Goal: Task Accomplishment & Management: Use online tool/utility

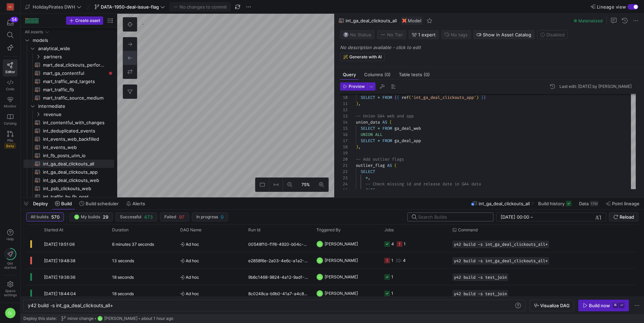
scroll to position [0, 86]
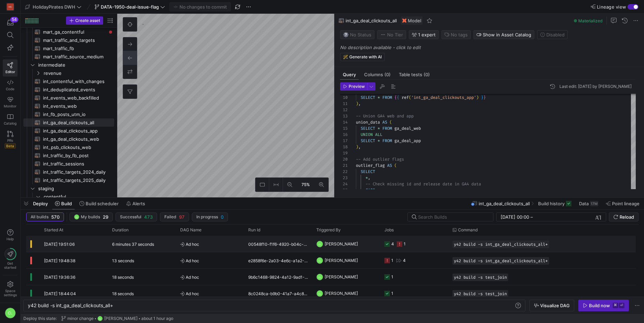
click at [404, 247] on div "1" at bounding box center [404, 244] width 2 height 16
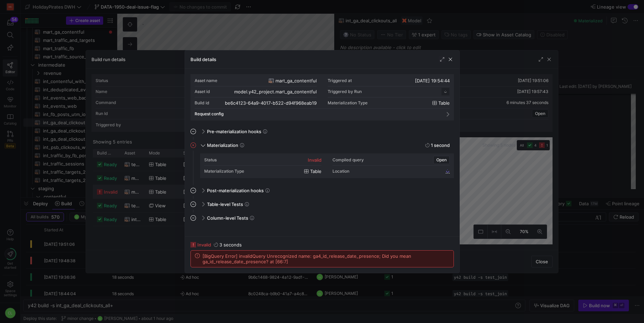
scroll to position [62, 0]
click at [449, 60] on span "button" at bounding box center [450, 59] width 7 height 7
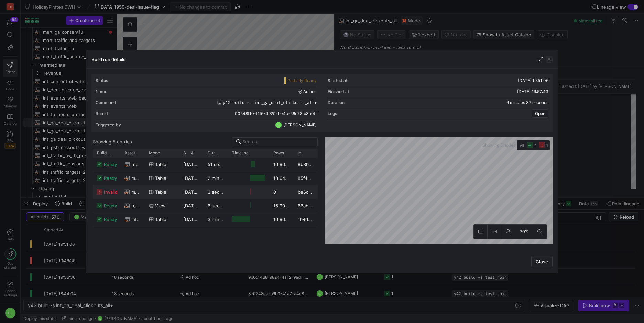
click at [549, 61] on span "button" at bounding box center [548, 59] width 7 height 7
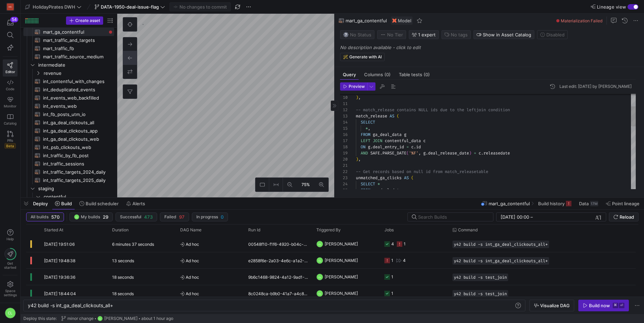
scroll to position [62, 0]
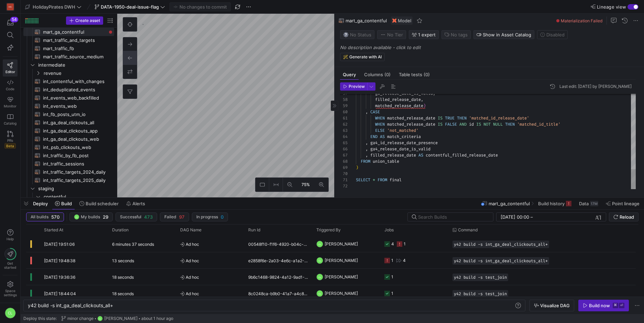
drag, startPoint x: 378, startPoint y: 144, endPoint x: 387, endPoint y: 145, distance: 9.6
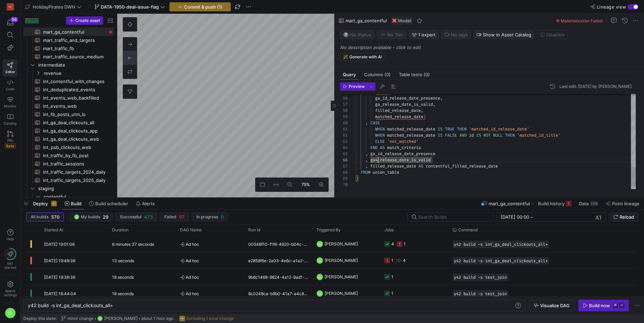
type textarea "WHEN matched_release_date IS TRUE THEN 'matched_id_release_date' WHEN matched_r…"
click at [222, 7] on span "Commit & push (1)" at bounding box center [203, 6] width 38 height 5
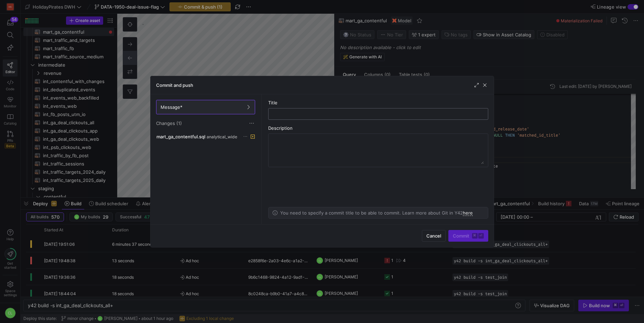
click at [323, 112] on input "text" at bounding box center [378, 113] width 208 height 5
type input "minor change"
click at [456, 241] on span "submit" at bounding box center [467, 236] width 39 height 11
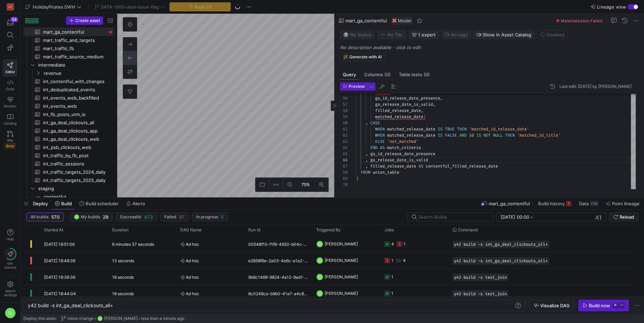
click at [454, 205] on div "Deploy Build Build scheduler Alerts mart_ga_contentful Build history Data 17M P…" at bounding box center [332, 204] width 623 height 12
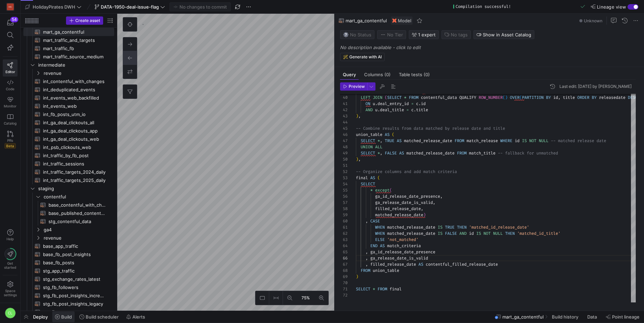
click at [66, 316] on span "Build" at bounding box center [66, 316] width 11 height 5
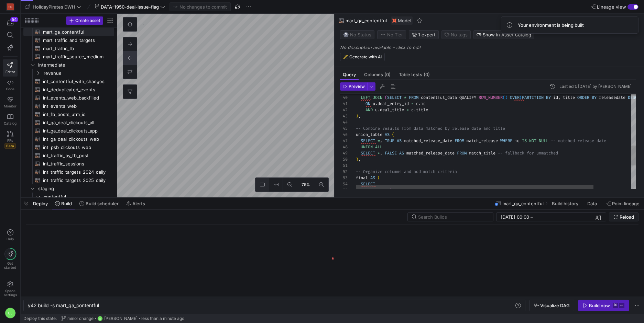
scroll to position [0, 72]
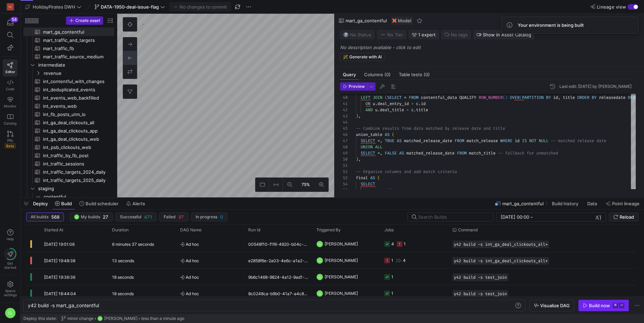
click at [594, 301] on span "button" at bounding box center [603, 305] width 50 height 11
